Goal: Check status: Check status

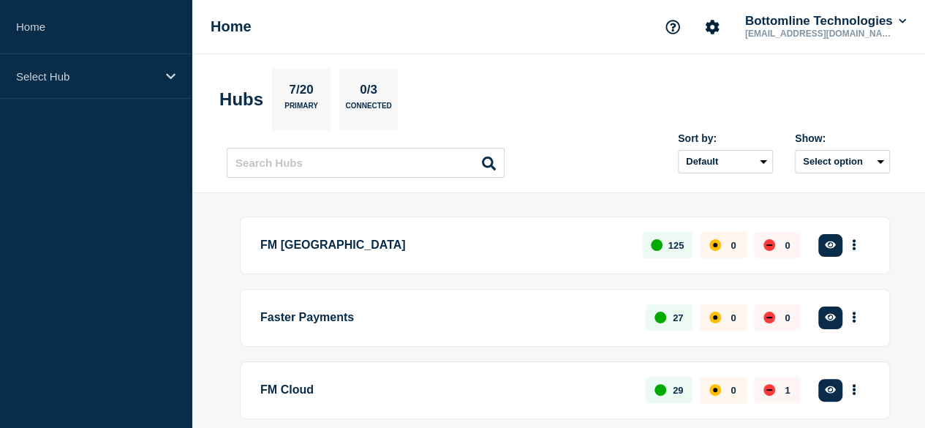
click at [0, 0] on button "See overview" at bounding box center [0, 0] width 0 height 0
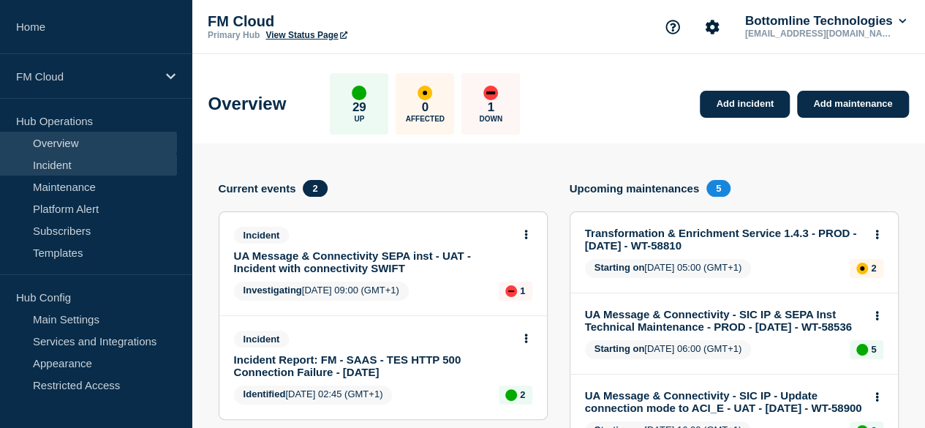
click at [97, 159] on link "Incident" at bounding box center [88, 165] width 177 height 22
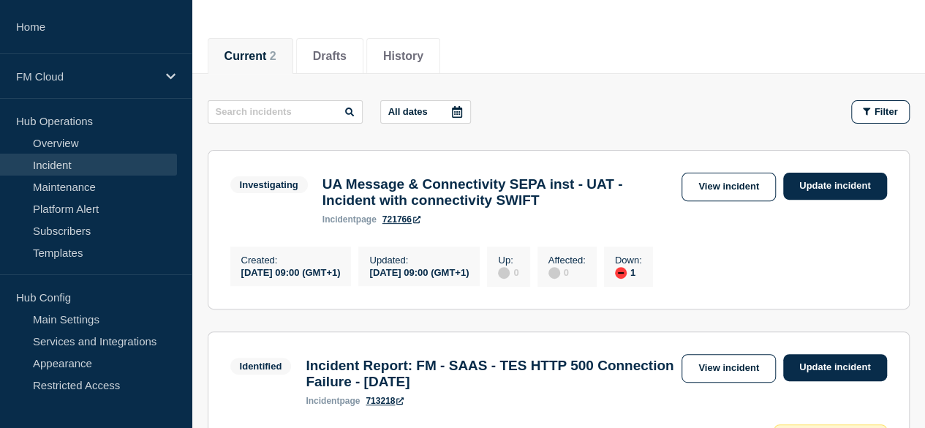
scroll to position [158, 0]
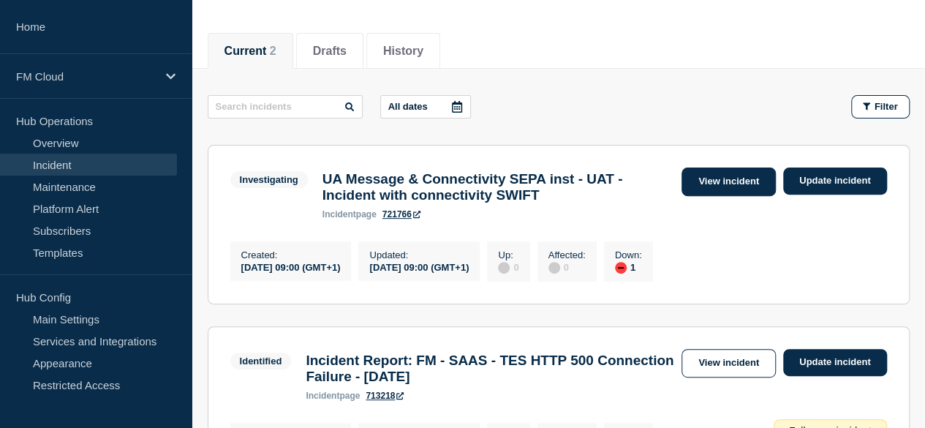
click at [725, 180] on link "View incident" at bounding box center [729, 181] width 94 height 29
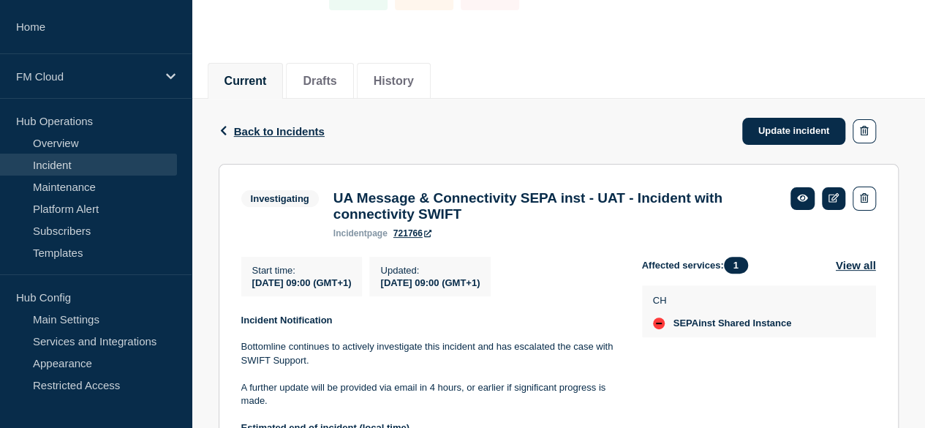
scroll to position [127, 0]
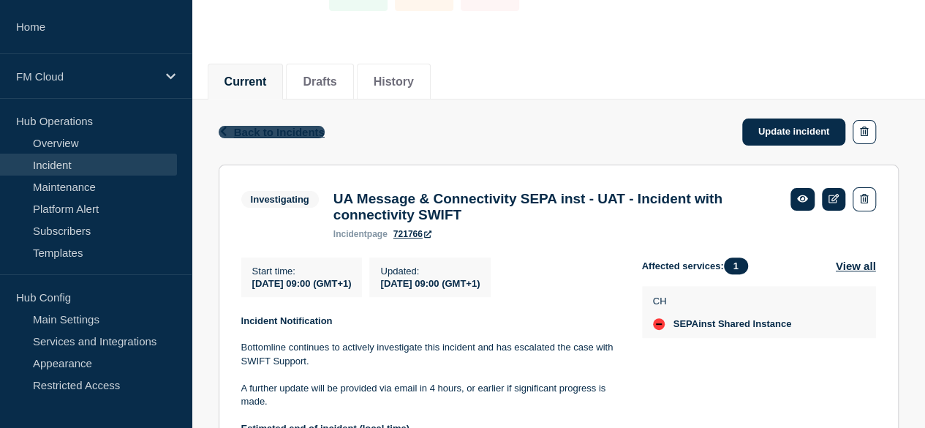
click at [231, 128] on button "Back Back to Incidents" at bounding box center [272, 132] width 106 height 12
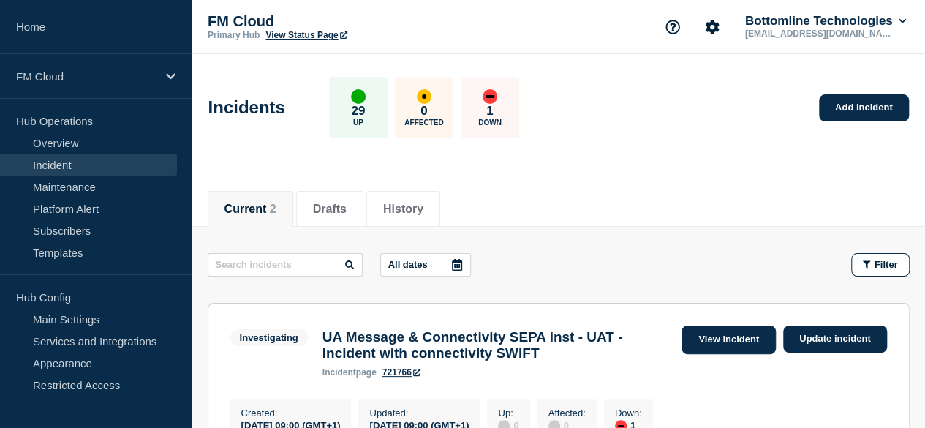
click at [746, 339] on link "View incident" at bounding box center [729, 339] width 94 height 29
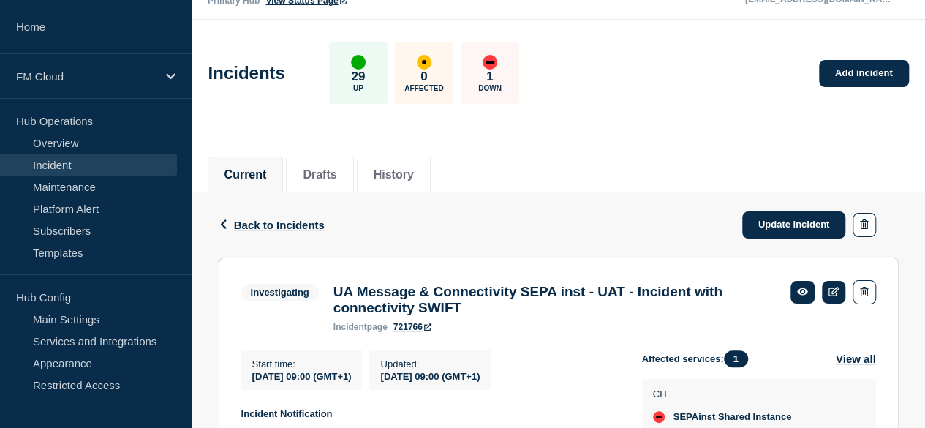
scroll to position [38, 0]
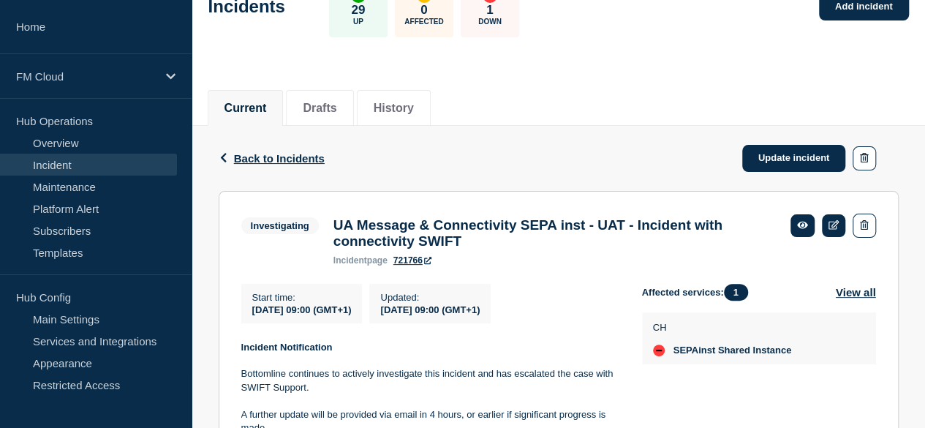
scroll to position [93, 0]
